Goal: Task Accomplishment & Management: Manage account settings

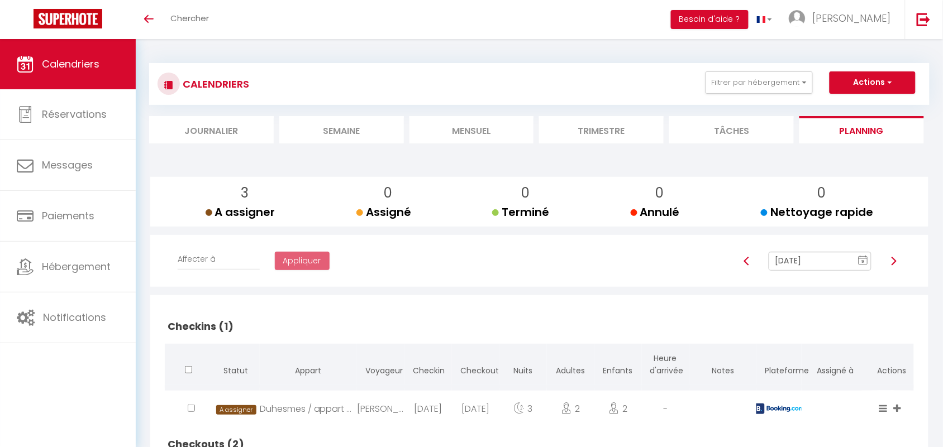
click at [864, 259] on text "9" at bounding box center [863, 261] width 3 height 5
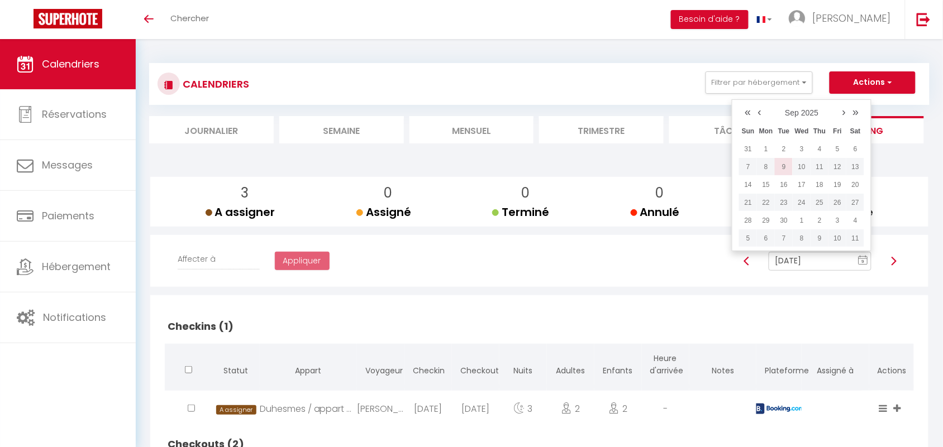
click at [778, 170] on td "9" at bounding box center [784, 167] width 18 height 18
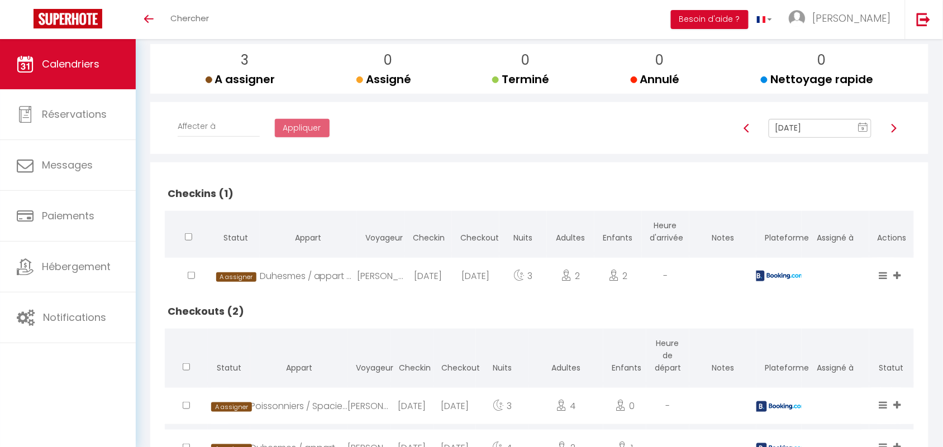
scroll to position [187, 0]
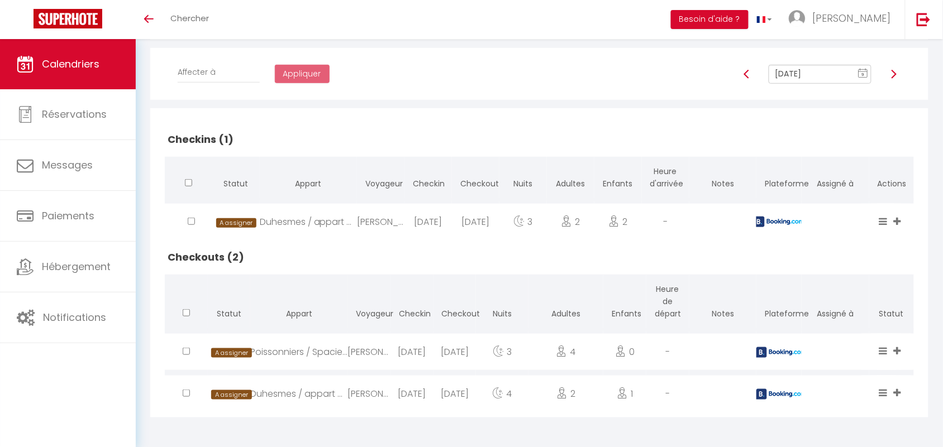
click at [306, 350] on div "Poissonniers / Spacieux appart vu [GEOGRAPHIC_DATA]" at bounding box center [298, 352] width 97 height 36
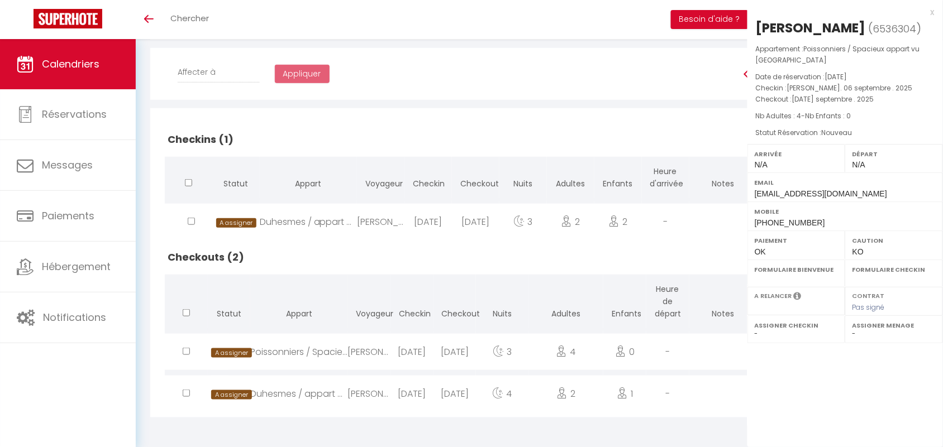
select select "0"
select select "1"
select select
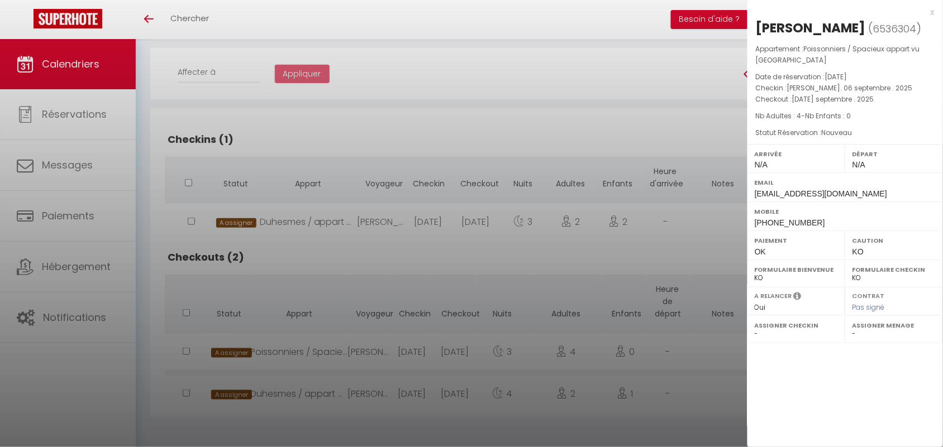
drag, startPoint x: 750, startPoint y: 31, endPoint x: 802, endPoint y: 56, distance: 57.5
click at [802, 56] on div "[PERSON_NAME] ( 6536304 ) Appartement : Poissonniers / Spacieux appart vu [GEOG…" at bounding box center [845, 125] width 196 height 212
copy div "[PERSON_NAME] ( 6536304 ) Appartement : Poissonniers / Spacieux appart vu [GEOG…"
click at [390, 255] on div at bounding box center [471, 223] width 943 height 447
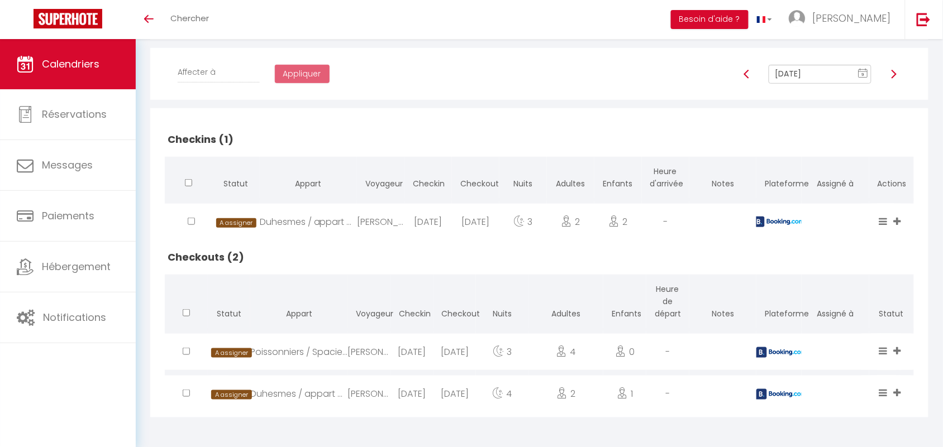
click at [394, 393] on div "[DATE]" at bounding box center [411, 394] width 43 height 36
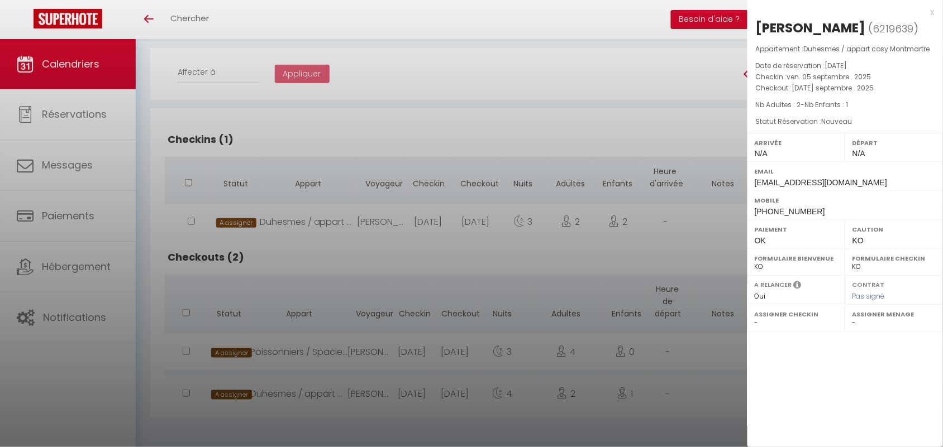
drag, startPoint x: 752, startPoint y: 27, endPoint x: 936, endPoint y: 49, distance: 185.1
click at [936, 49] on div "[PERSON_NAME] ( 6219639 ) Appartement : Duhesmes / appart cosy Montmartre Date …" at bounding box center [845, 119] width 196 height 201
copy div "[PERSON_NAME] ( 6219639 ) Appartement : Duhesmes / appart cosy Montmartre"
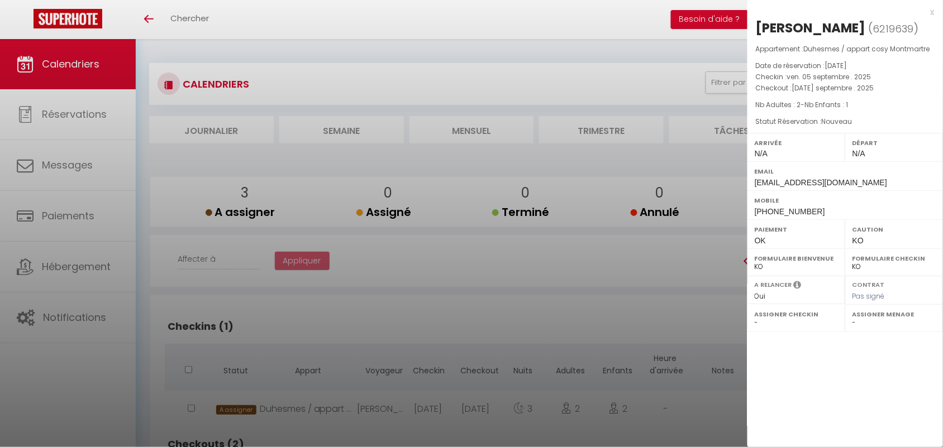
click at [928, 12] on div "x" at bounding box center [840, 12] width 187 height 13
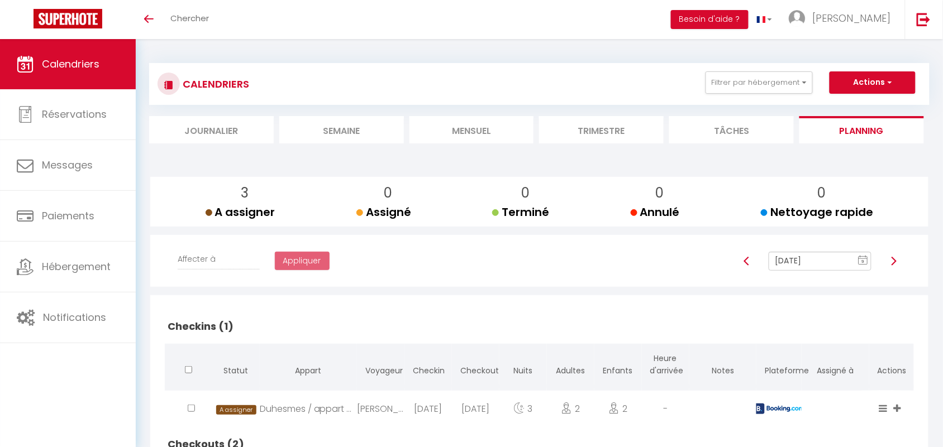
click at [858, 255] on icon "9" at bounding box center [863, 260] width 10 height 10
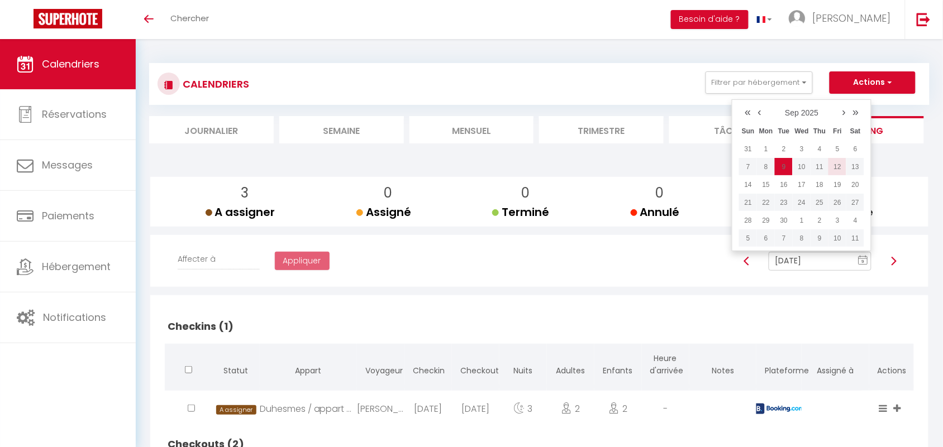
click at [842, 166] on td "12" at bounding box center [837, 167] width 18 height 18
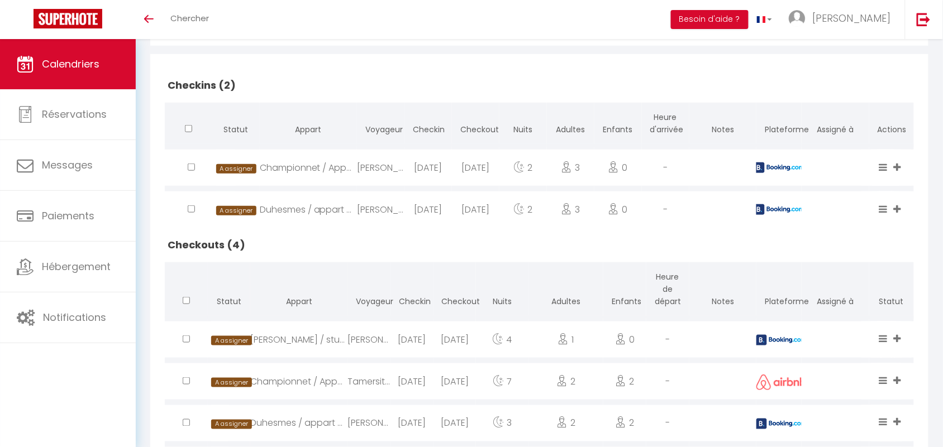
scroll to position [103, 0]
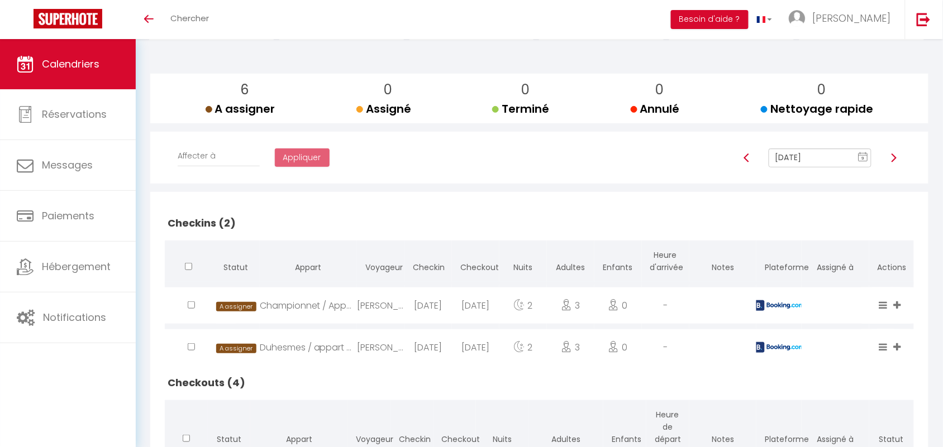
click at [868, 156] on rect at bounding box center [863, 158] width 9 height 8
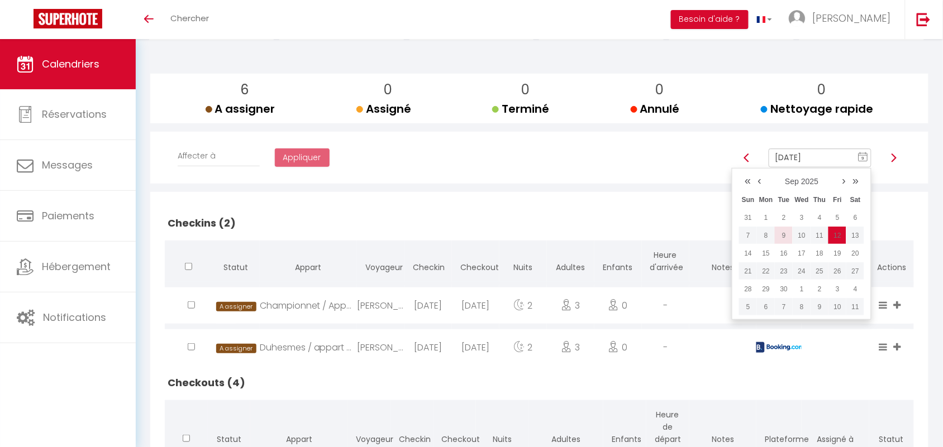
click at [783, 234] on td "9" at bounding box center [784, 236] width 18 height 18
type input "[DATE]"
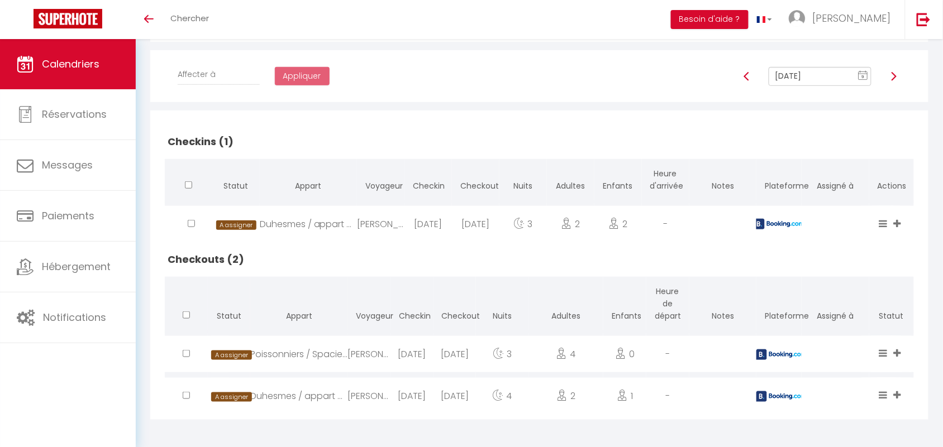
scroll to position [187, 0]
